Goal: Task Accomplishment & Management: Complete application form

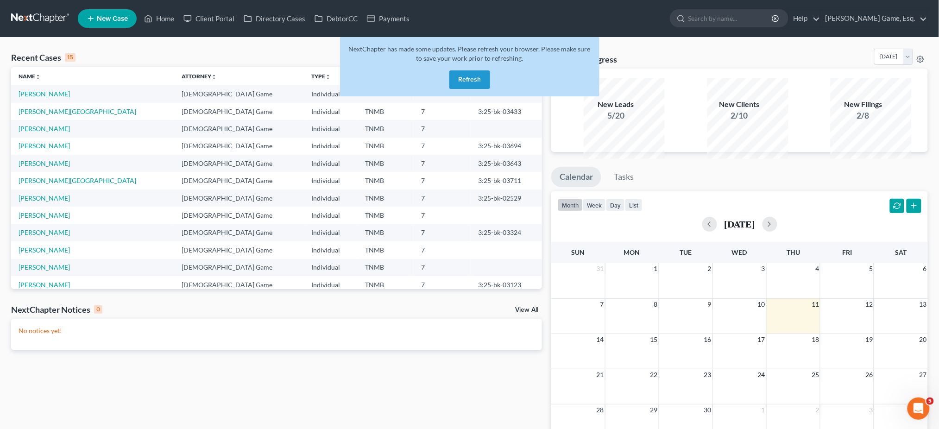
drag, startPoint x: 473, startPoint y: 94, endPoint x: 227, endPoint y: 35, distance: 253.4
click at [473, 89] on button "Refresh" at bounding box center [469, 79] width 41 height 19
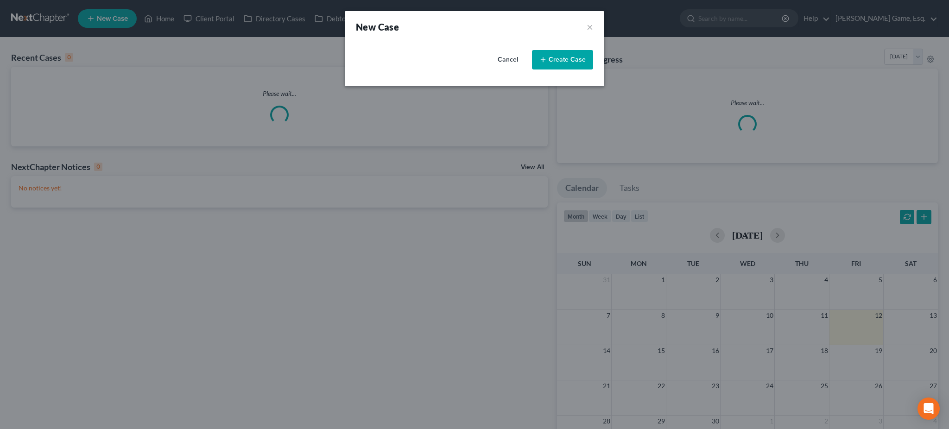
select select "75"
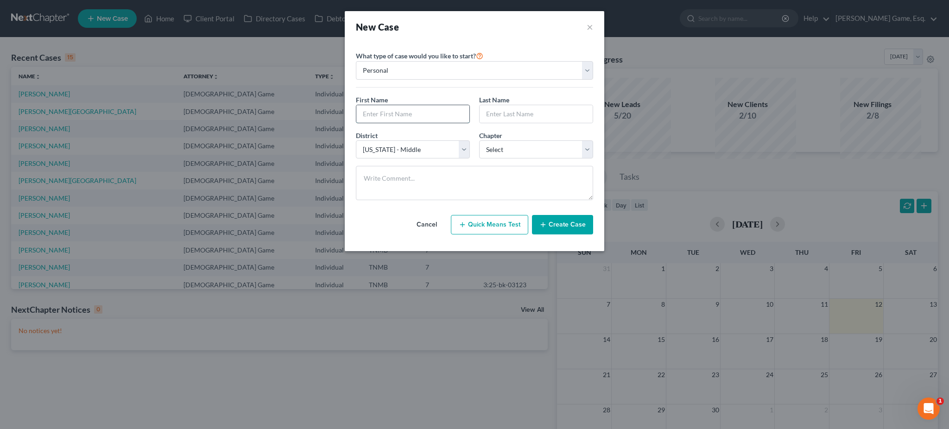
click at [425, 123] on input "text" at bounding box center [412, 114] width 113 height 18
type input "[PERSON_NAME]"
click at [502, 159] on select "Select 7 11 12 13" at bounding box center [536, 149] width 114 height 19
select select "0"
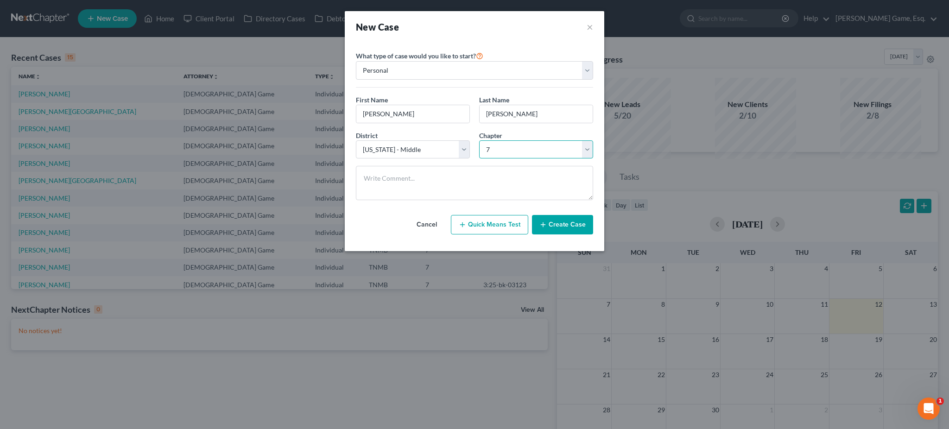
click at [479, 159] on select "Select 7 11 12 13" at bounding box center [536, 149] width 114 height 19
click at [593, 234] on button "Create Case" at bounding box center [562, 224] width 61 height 19
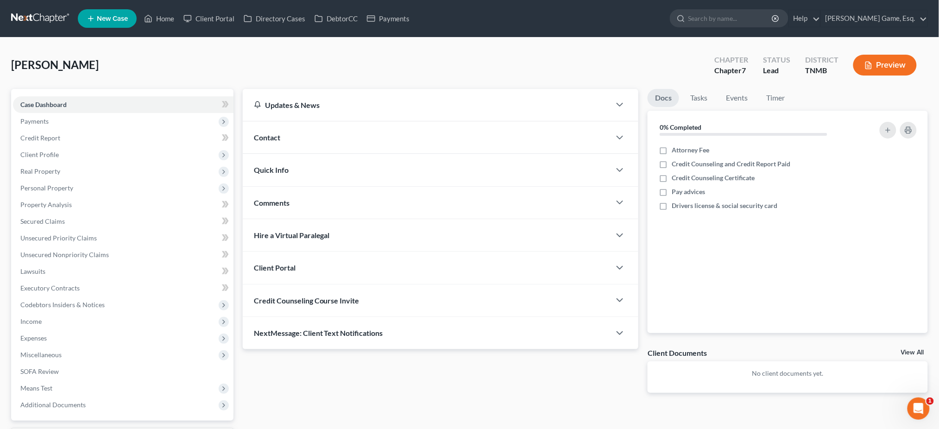
click at [297, 153] on div "Contact" at bounding box center [427, 137] width 368 height 32
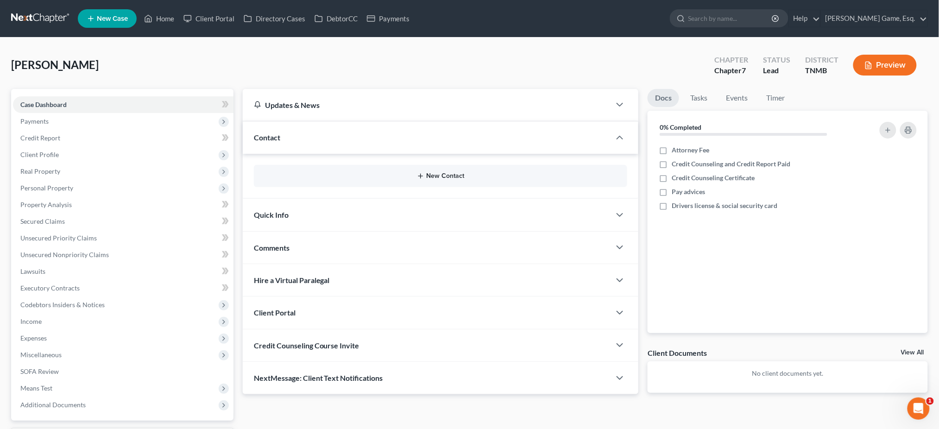
click at [435, 180] on button "New Contact" at bounding box center [440, 175] width 359 height 7
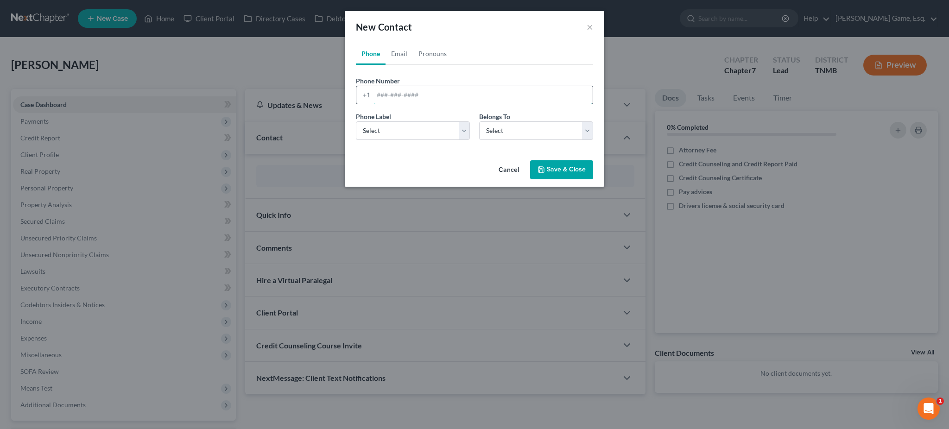
click at [398, 104] on input "tel" at bounding box center [482, 95] width 219 height 18
type input "9312372118"
click at [408, 140] on select "Select Mobile Home Work Other" at bounding box center [413, 130] width 114 height 19
select select "0"
click at [356, 140] on select "Select Mobile Home Work Other" at bounding box center [413, 130] width 114 height 19
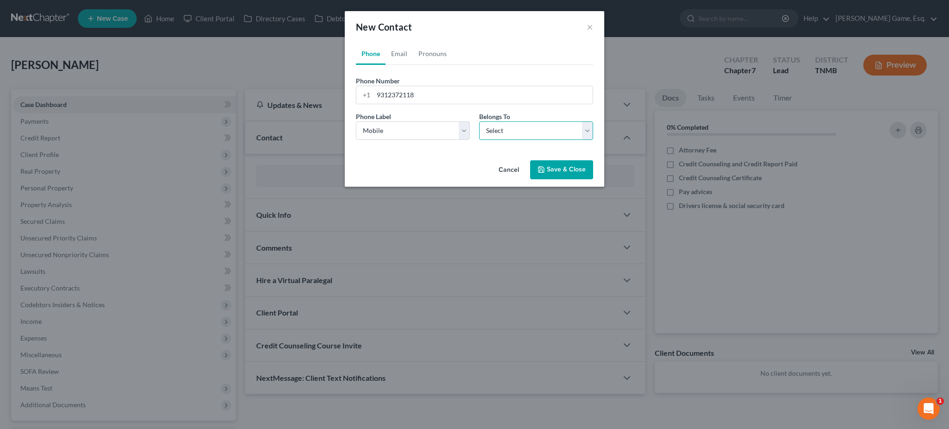
click at [500, 140] on select "Select Client Other" at bounding box center [536, 130] width 114 height 19
select select "0"
click at [479, 140] on select "Select Client Other" at bounding box center [536, 130] width 114 height 19
select select "0"
click at [385, 65] on link "Email" at bounding box center [398, 54] width 27 height 22
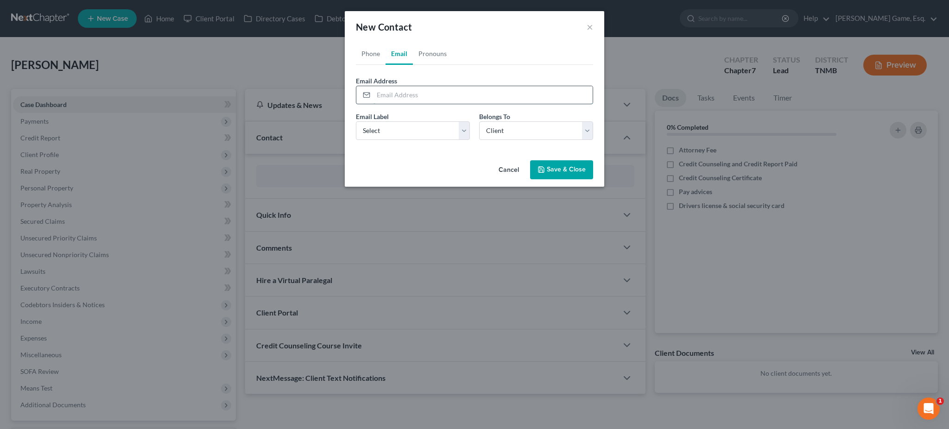
click at [388, 104] on input "email" at bounding box center [482, 95] width 219 height 18
type input "maddie.reyes@icloud.com"
click at [383, 140] on select "Select Home Work Other" at bounding box center [413, 130] width 114 height 19
click at [356, 140] on select "Select Home Work Other" at bounding box center [413, 130] width 114 height 19
click at [492, 140] on select "Select Client Other" at bounding box center [536, 130] width 114 height 19
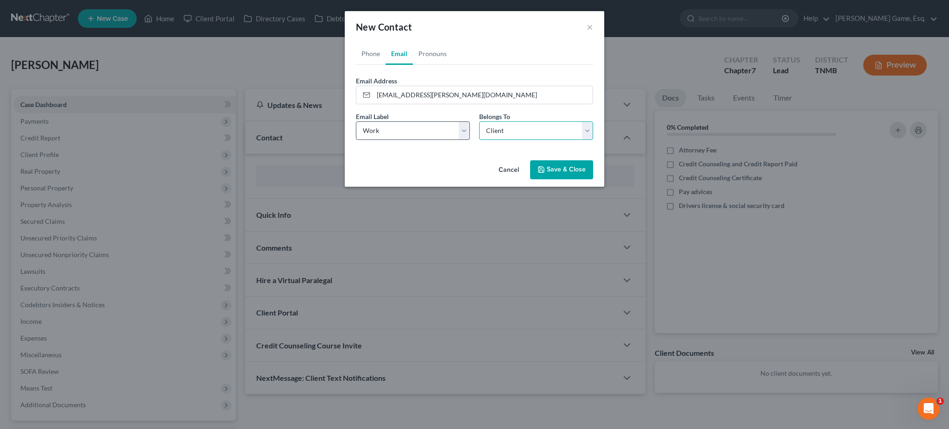
drag, startPoint x: 492, startPoint y: 166, endPoint x: 432, endPoint y: 167, distance: 60.2
click at [492, 140] on select "Select Client Other" at bounding box center [536, 130] width 114 height 19
click at [410, 140] on select "Select Home Work Other" at bounding box center [413, 130] width 114 height 19
select select "0"
click at [356, 140] on select "Select Home Work Other" at bounding box center [413, 130] width 114 height 19
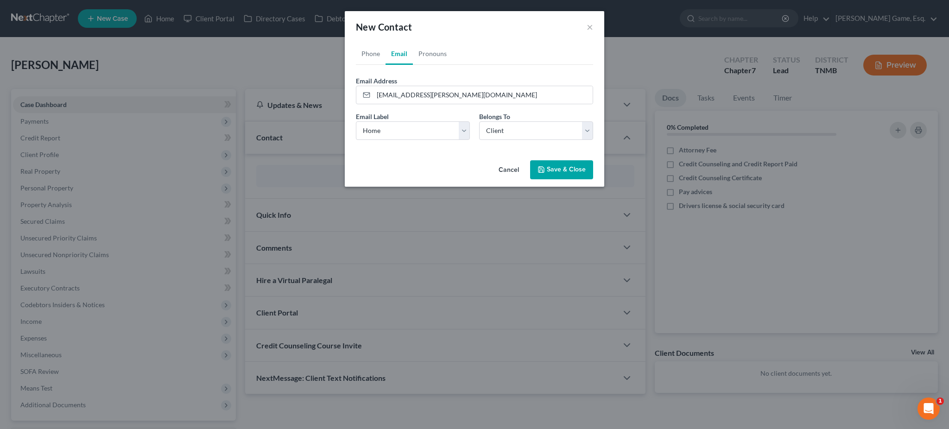
click at [578, 180] on button "Save & Close" at bounding box center [561, 169] width 63 height 19
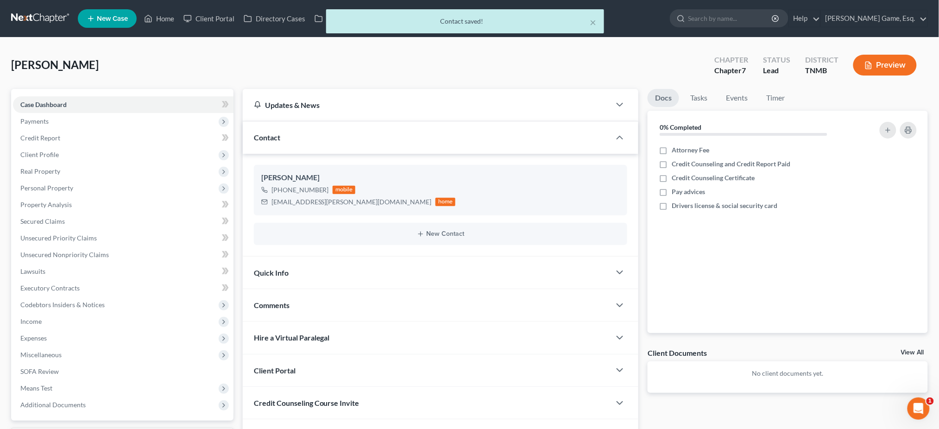
scroll to position [205, 0]
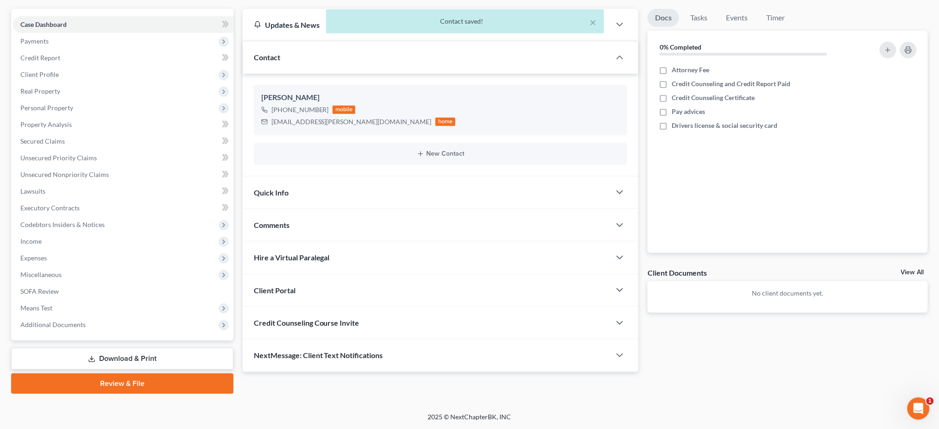
click at [420, 274] on div "Client Portal" at bounding box center [427, 290] width 368 height 32
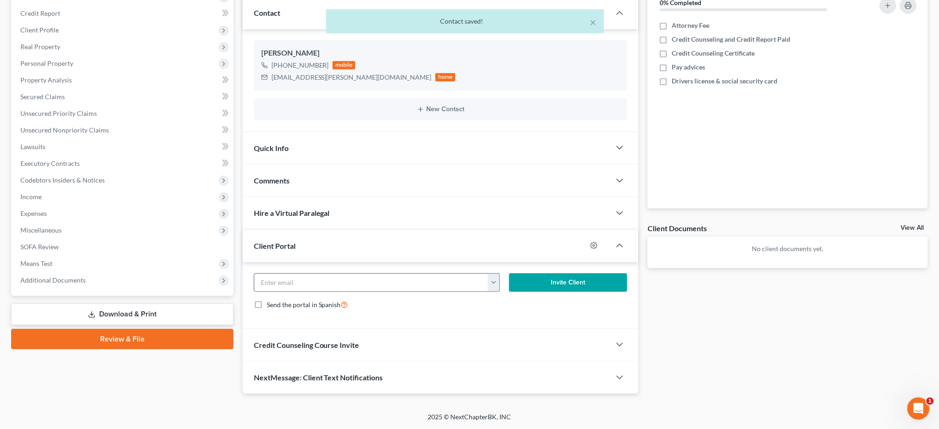
click at [491, 291] on button "button" at bounding box center [494, 283] width 12 height 18
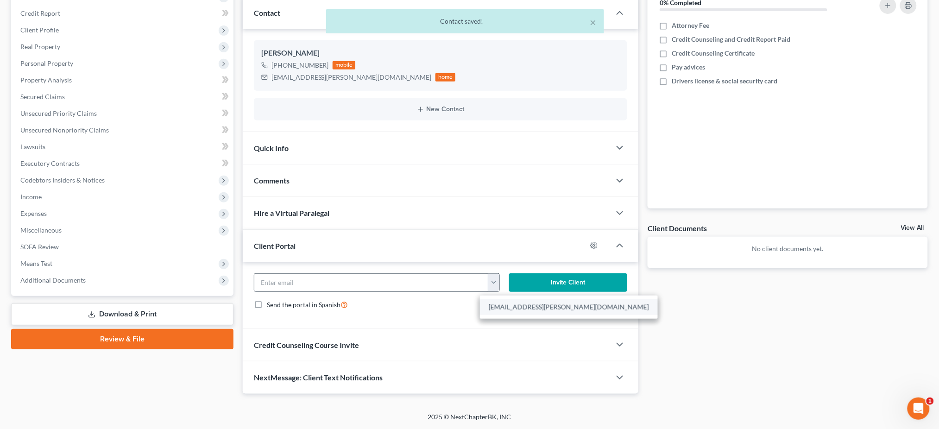
click at [513, 315] on link "maddie.reyes@icloud.com" at bounding box center [569, 307] width 178 height 16
type input "maddie.reyes@icloud.com"
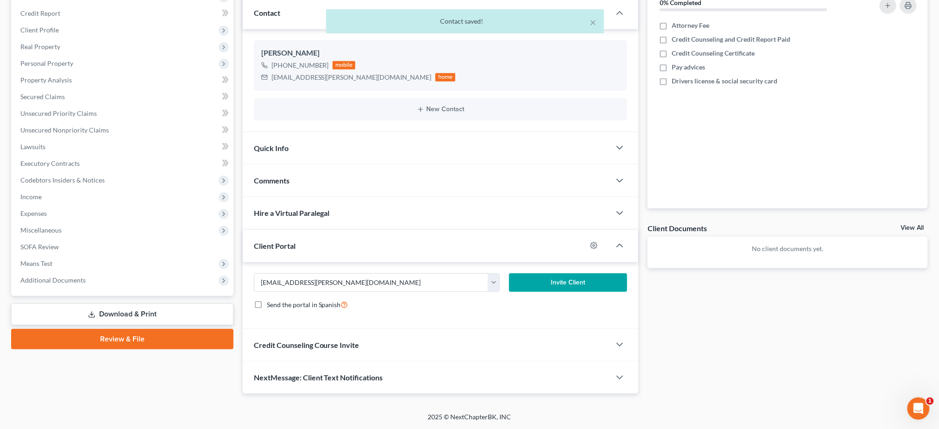
click at [541, 292] on button "Invite Client" at bounding box center [568, 282] width 119 height 19
